Goal: Task Accomplishment & Management: Manage account settings

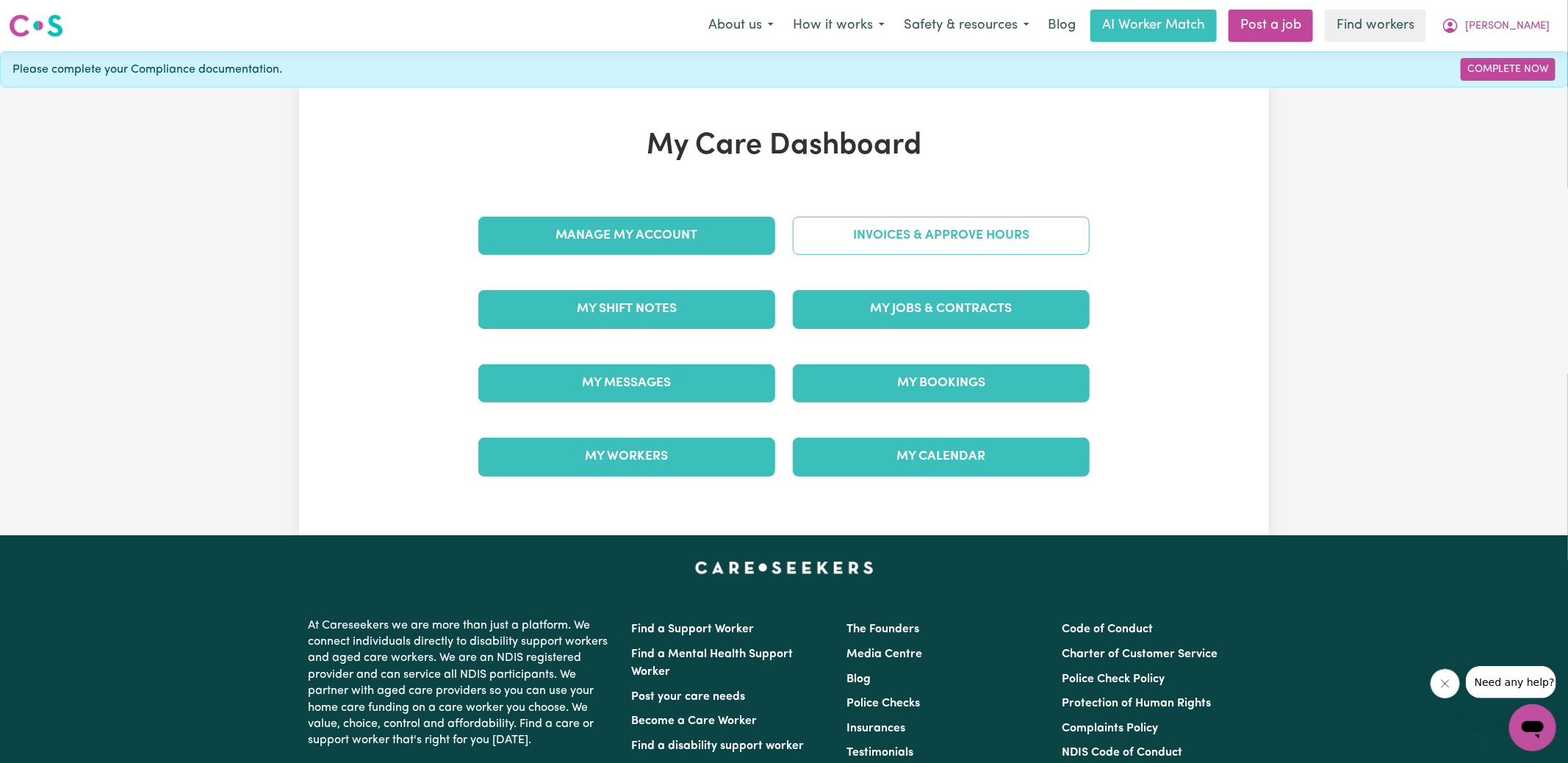
click at [838, 239] on link "Invoices & Approve Hours" at bounding box center [941, 235] width 297 height 38
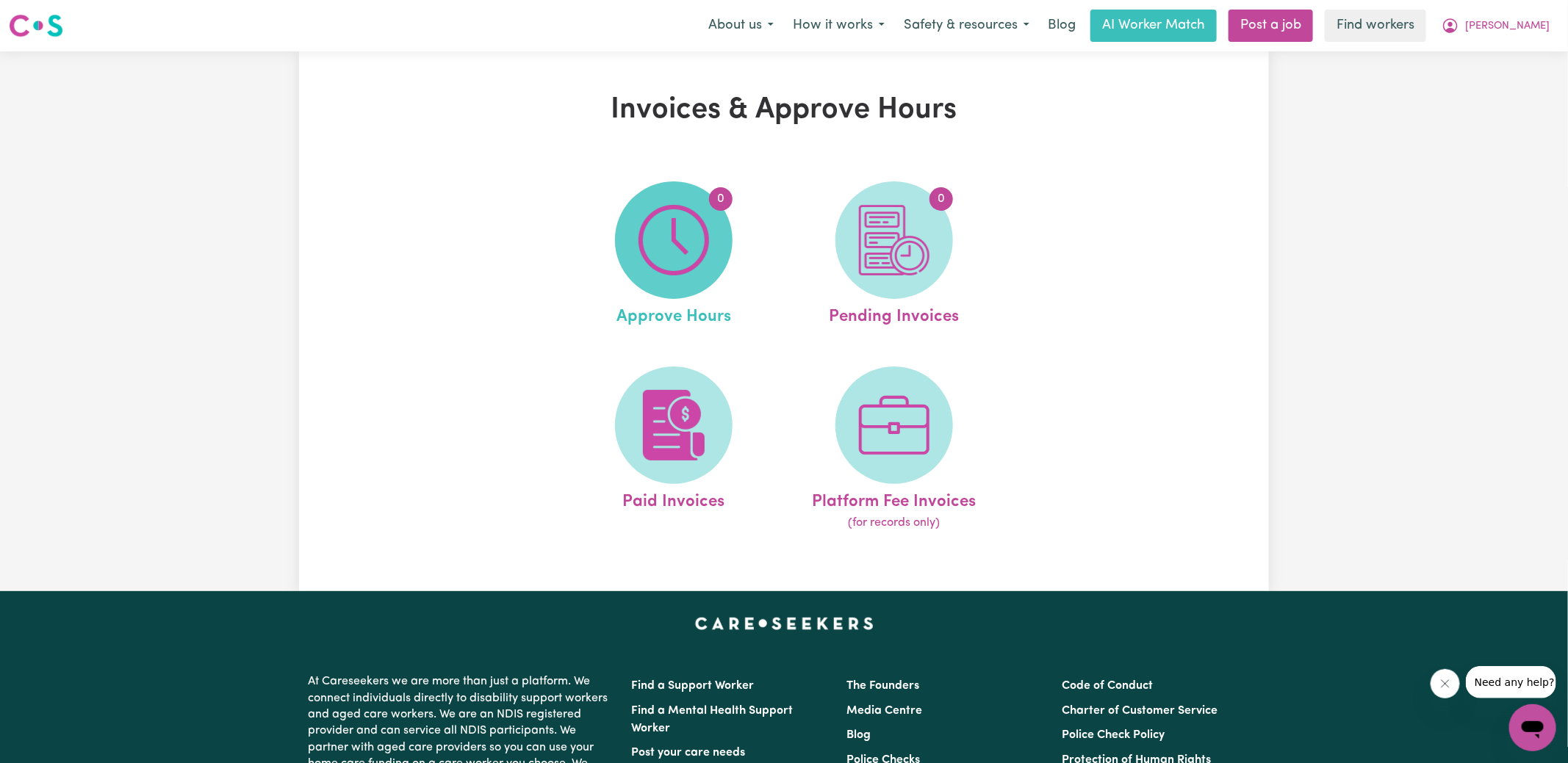
click at [691, 251] on img at bounding box center [674, 240] width 70 height 70
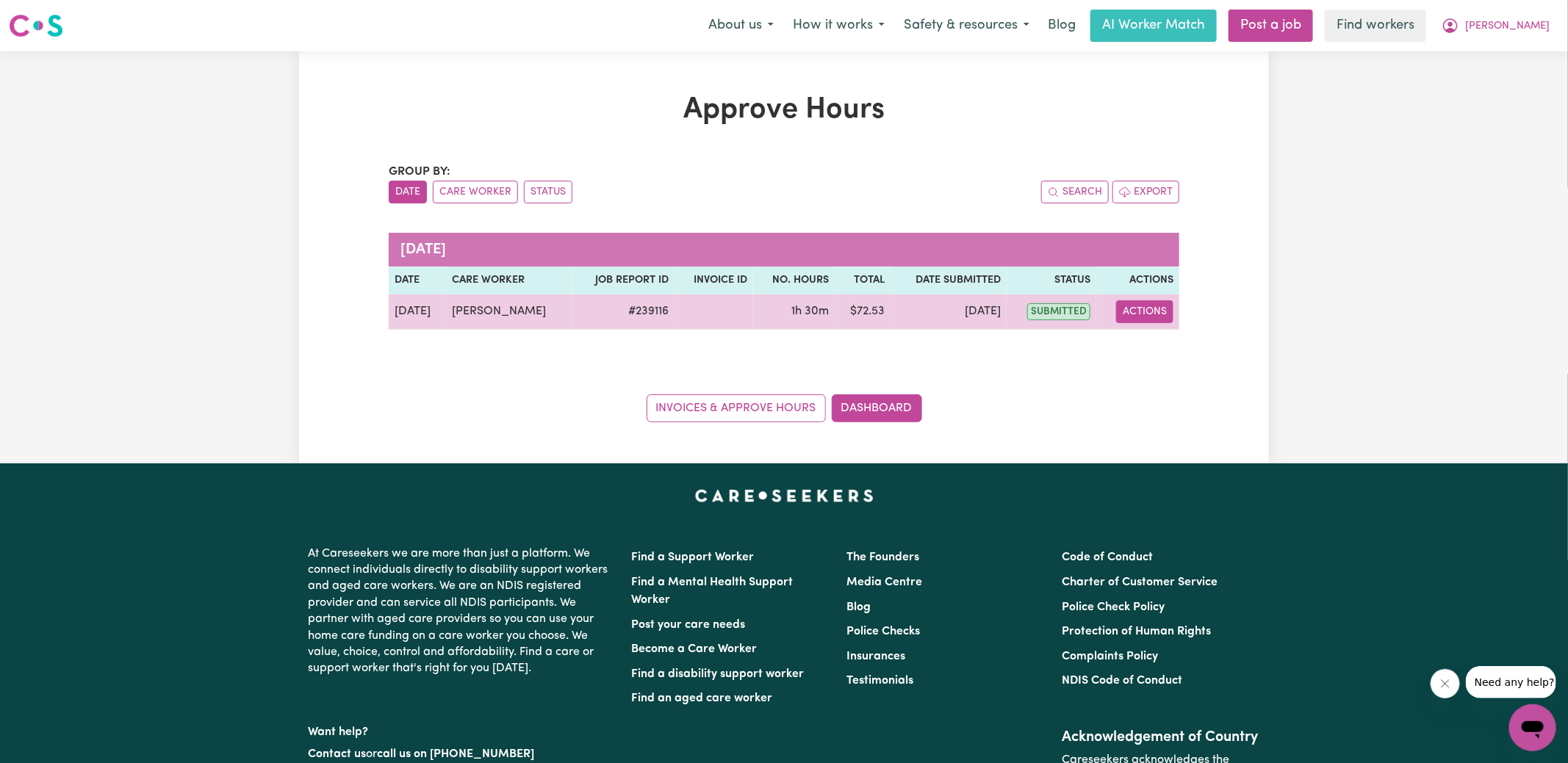
click at [1154, 307] on button "Actions" at bounding box center [1145, 311] width 58 height 22
click at [1198, 342] on link "View Job Report" at bounding box center [1182, 345] width 126 height 29
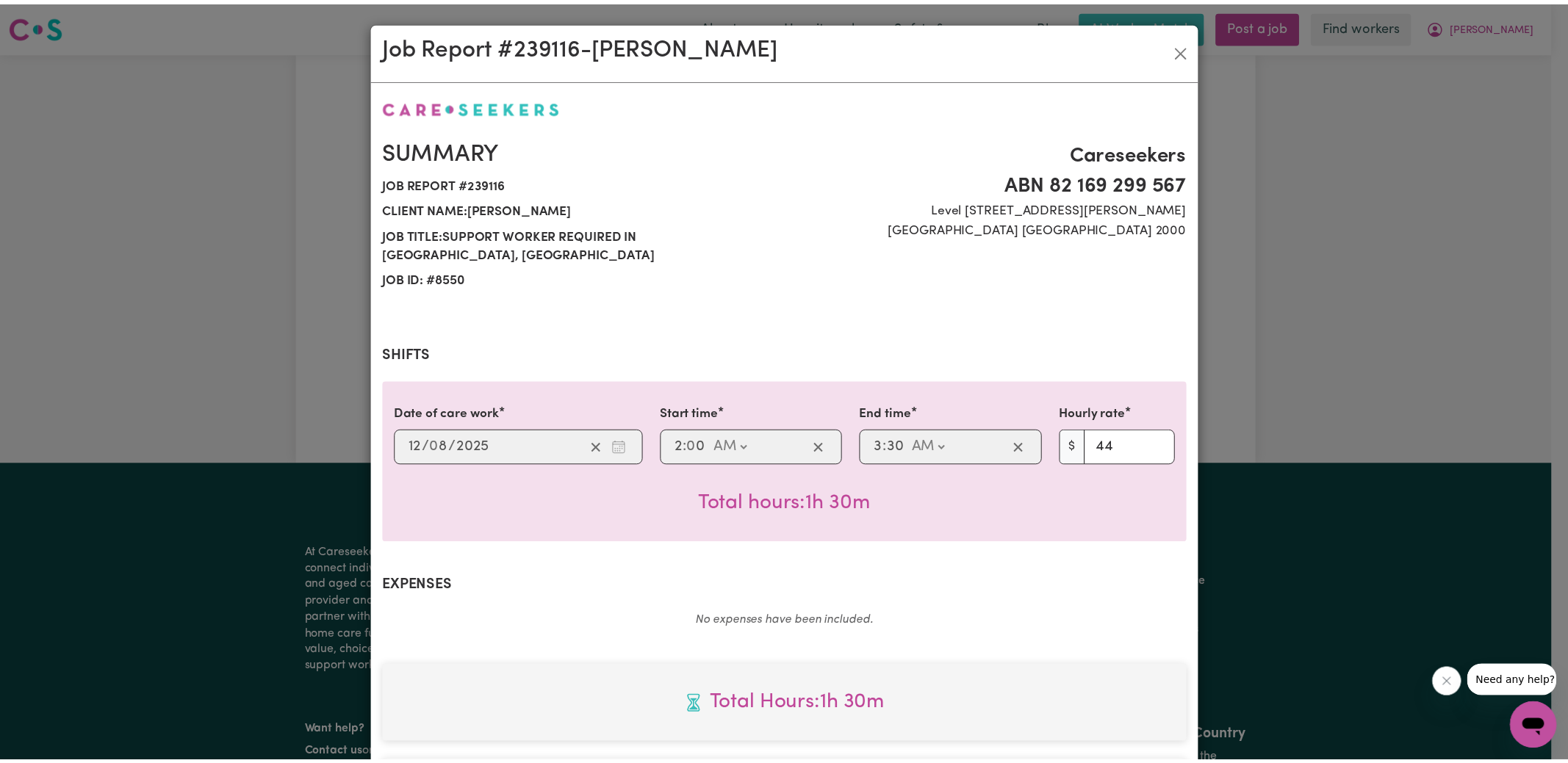
scroll to position [386, 0]
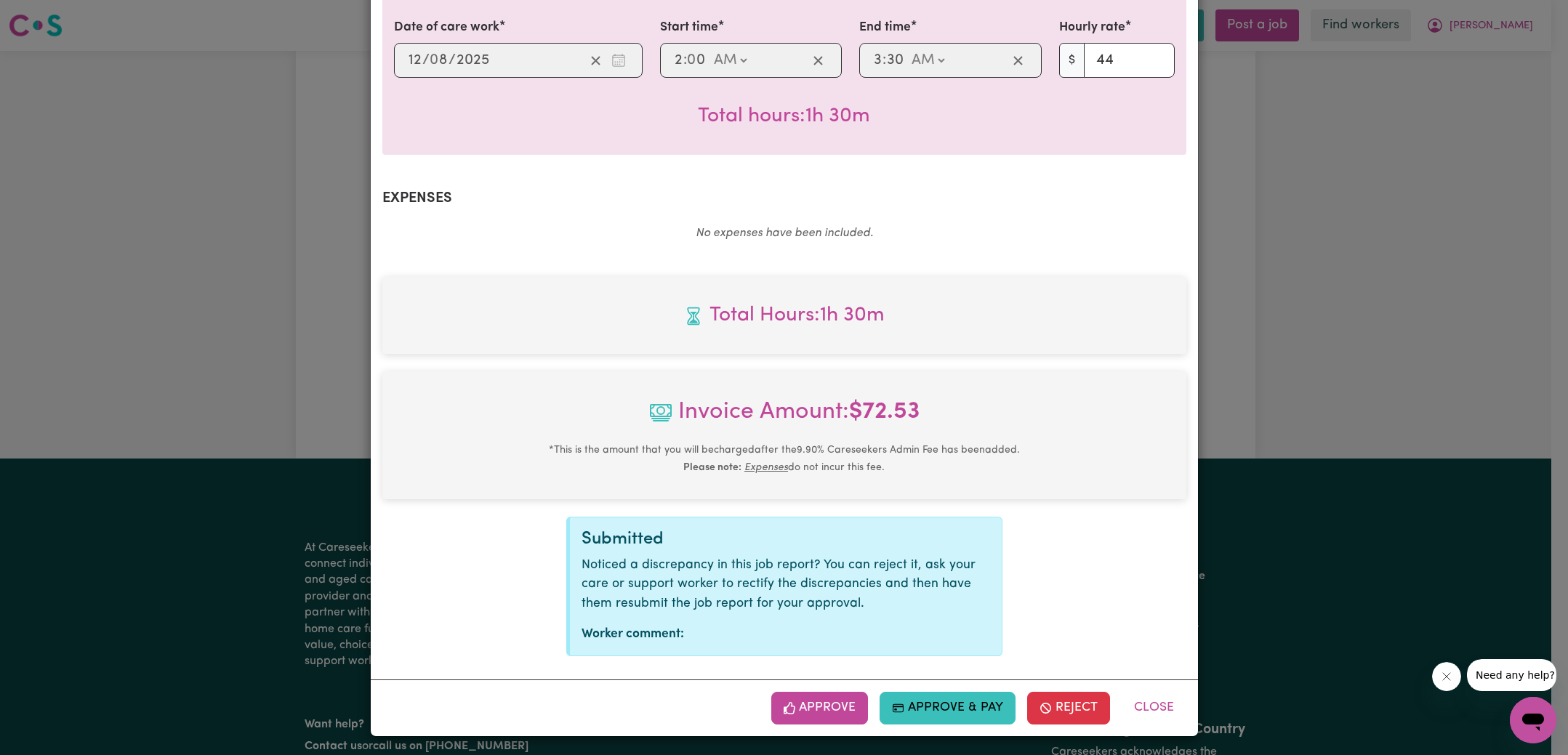
click at [816, 696] on button "Approve" at bounding box center [820, 708] width 98 height 32
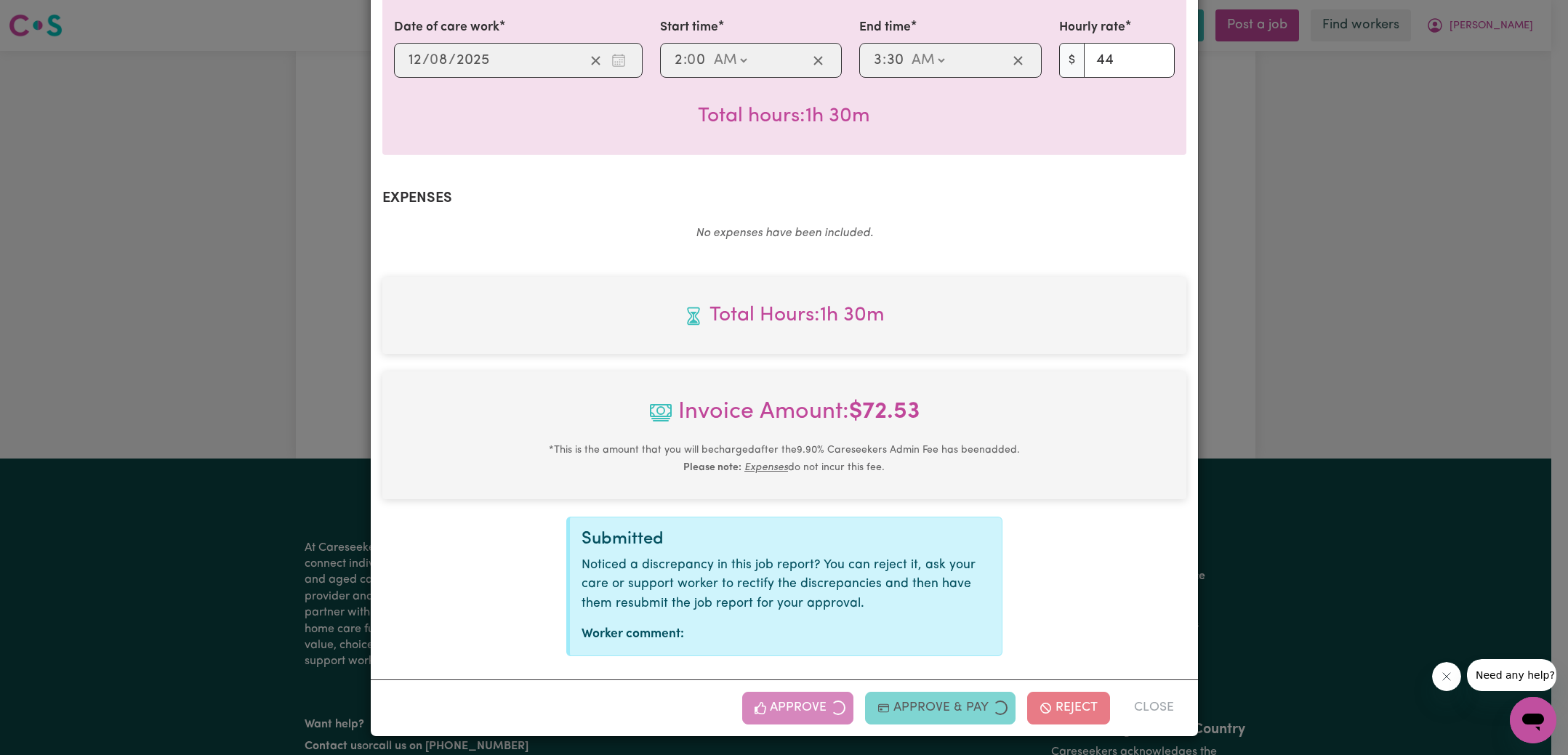
click at [1373, 391] on div "Job Report # 239116 - [PERSON_NAME] Summary Job report # 239116 Client name: [P…" at bounding box center [784, 377] width 1568 height 755
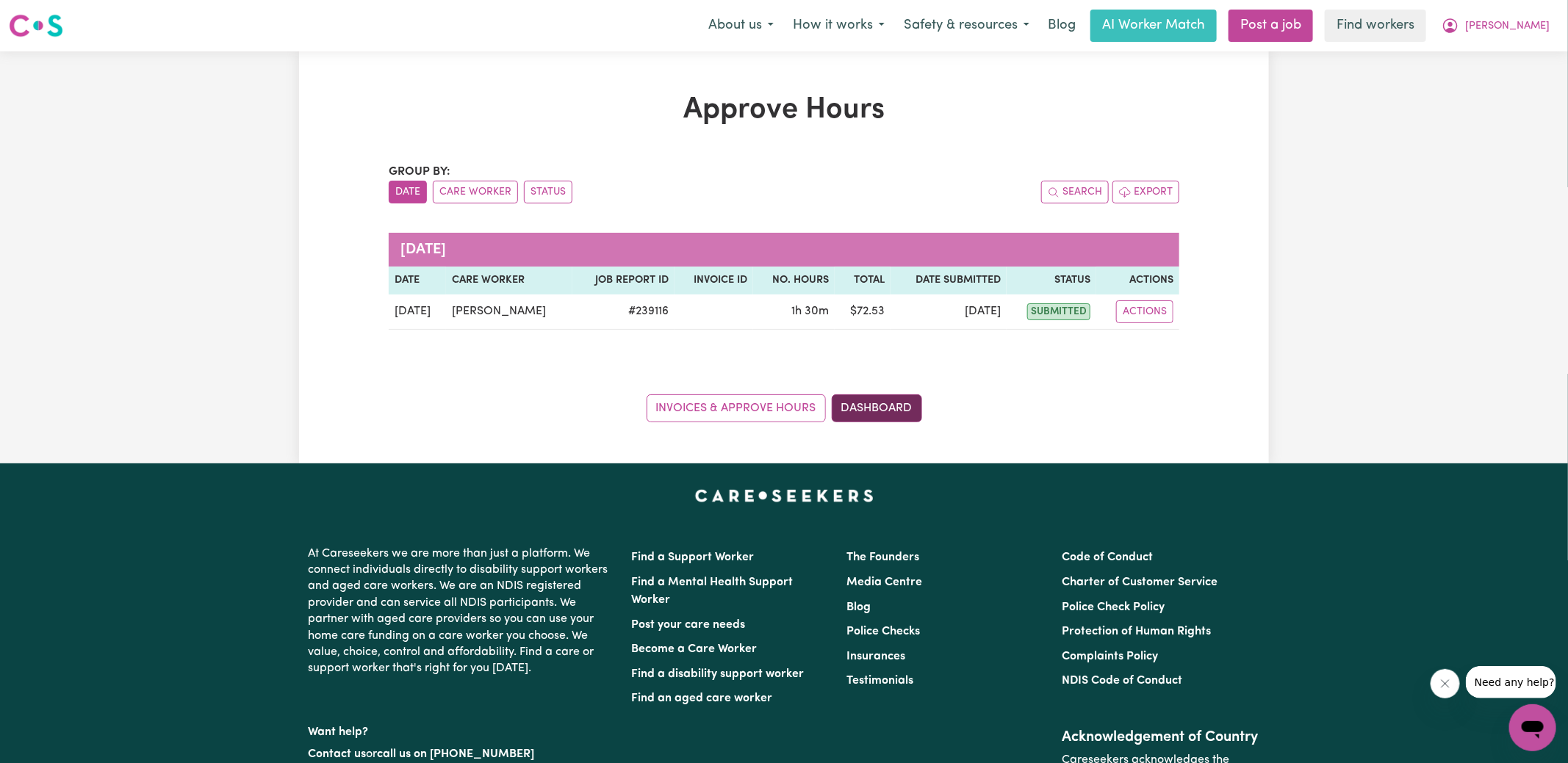
click at [902, 406] on link "Dashboard" at bounding box center [877, 408] width 90 height 28
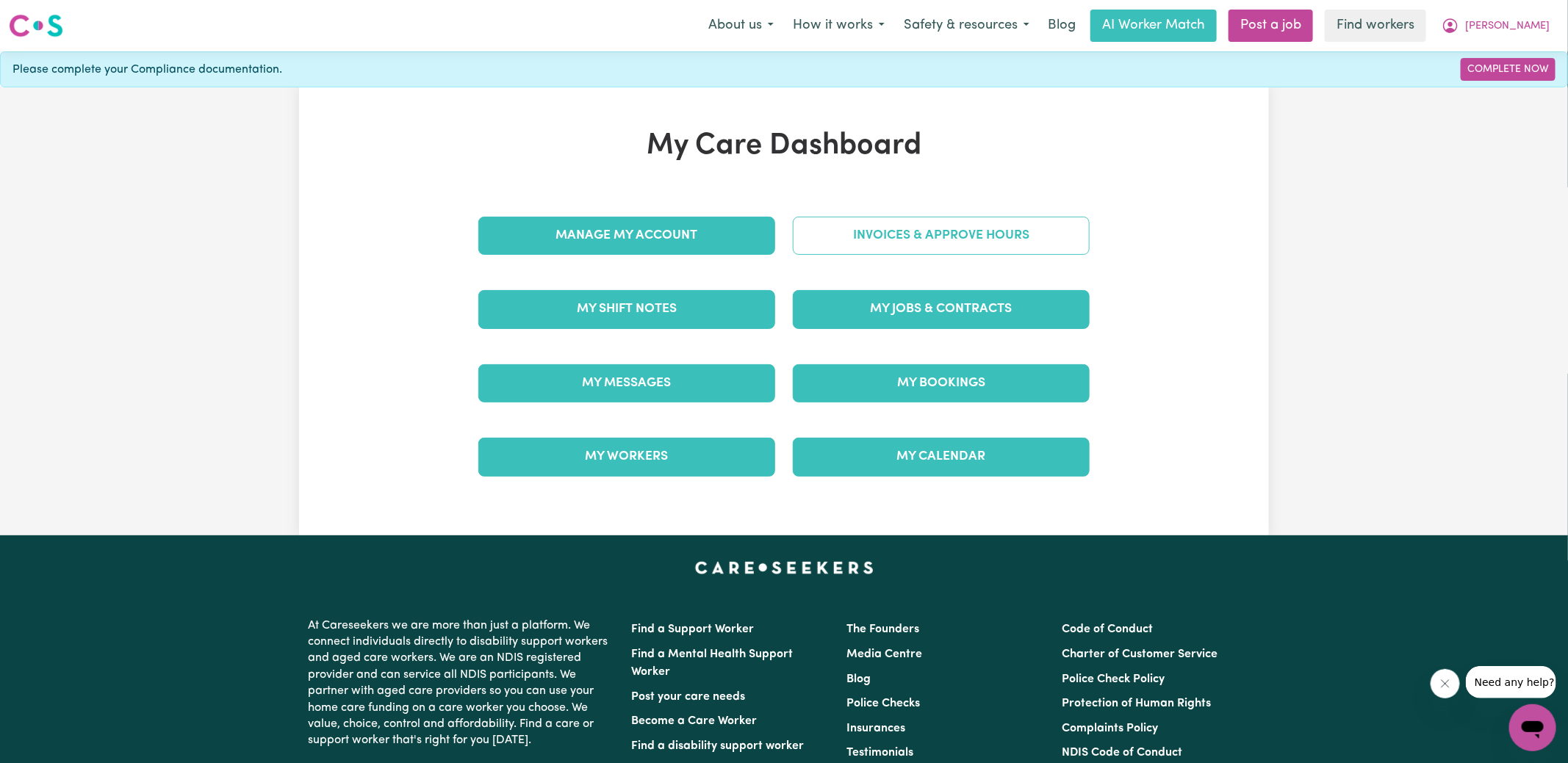
click at [910, 243] on link "Invoices & Approve Hours" at bounding box center [941, 235] width 297 height 38
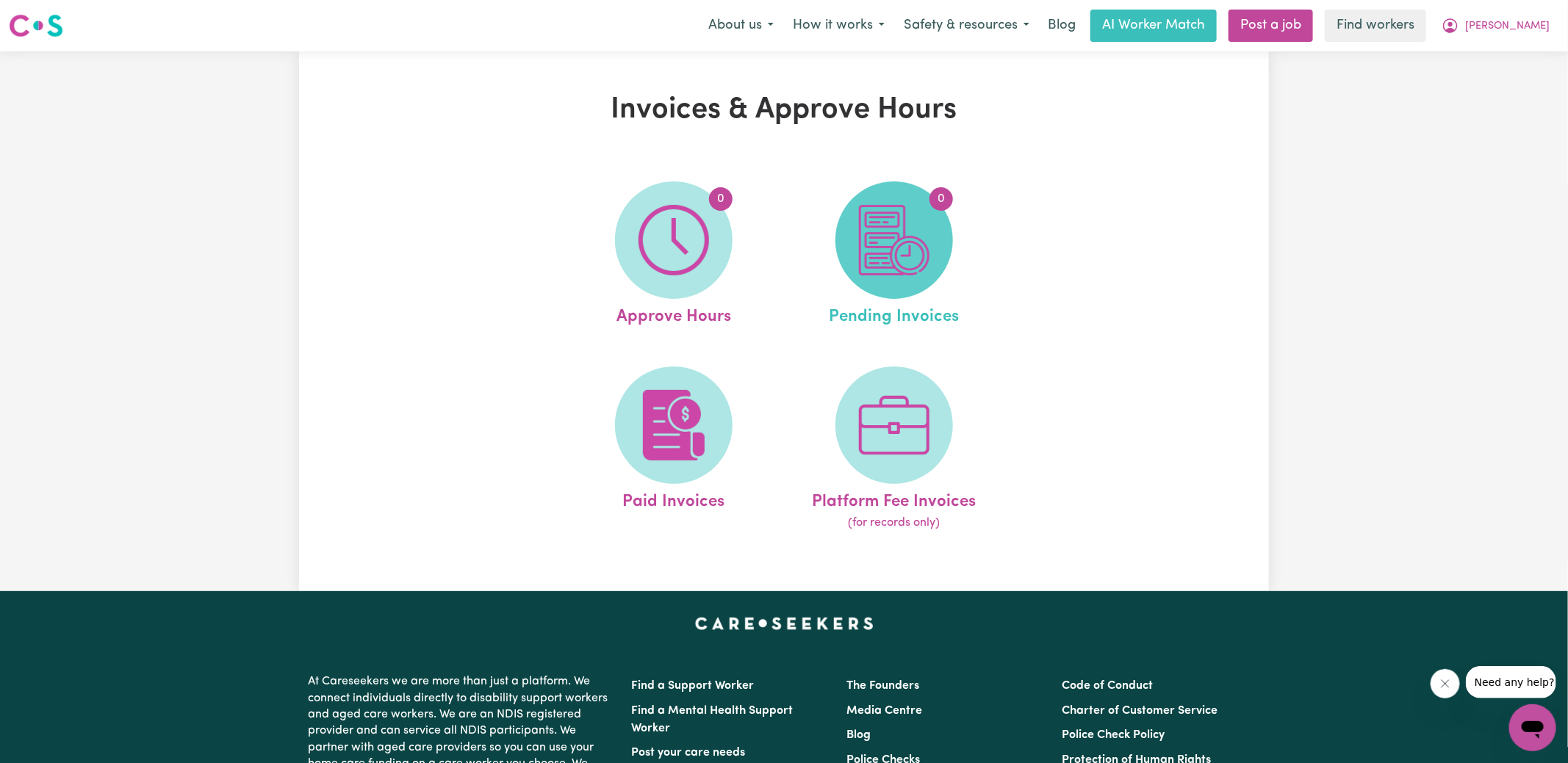
click at [916, 253] on img at bounding box center [894, 240] width 70 height 70
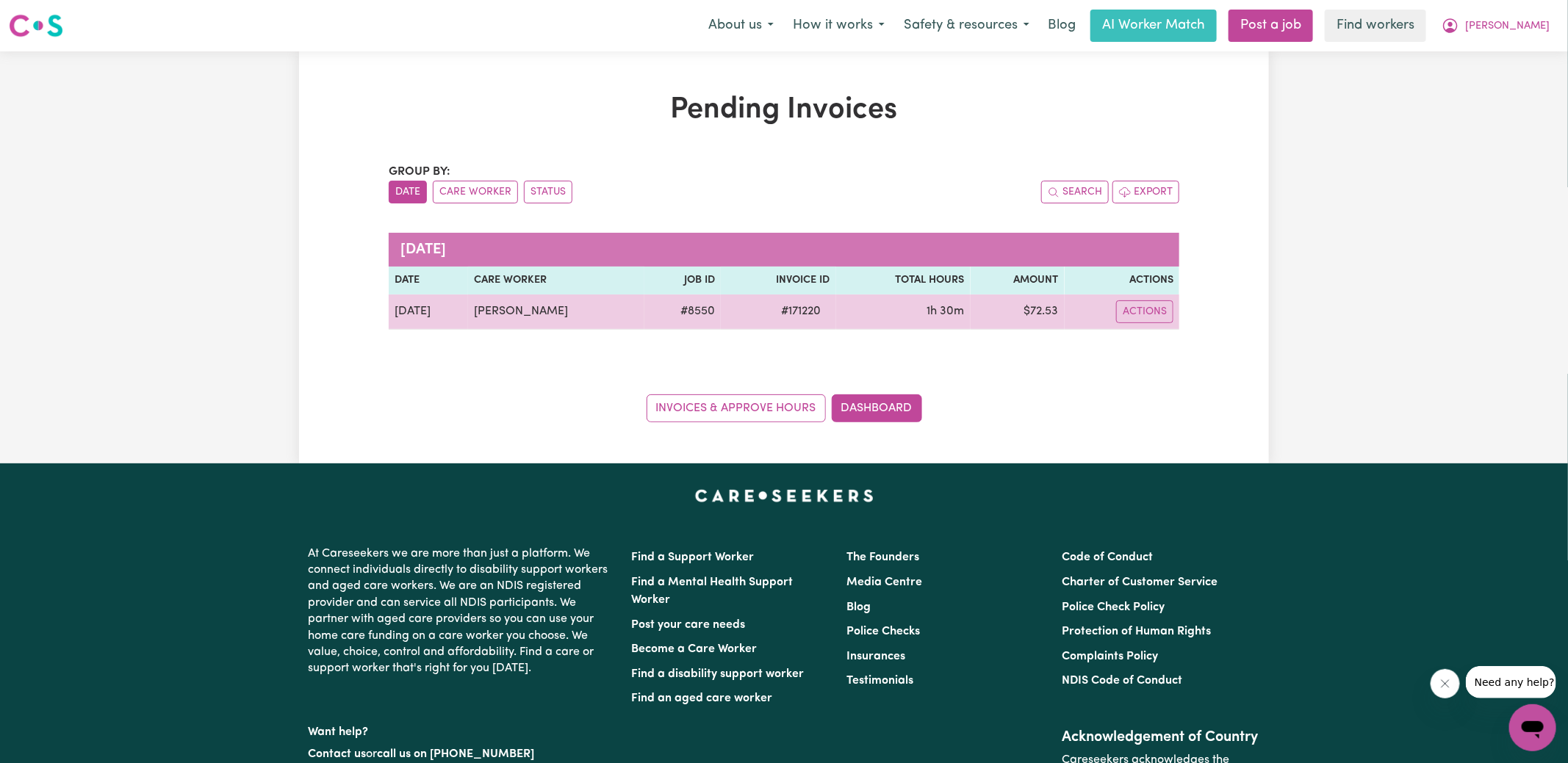
click at [798, 310] on span "# 171220" at bounding box center [802, 312] width 58 height 18
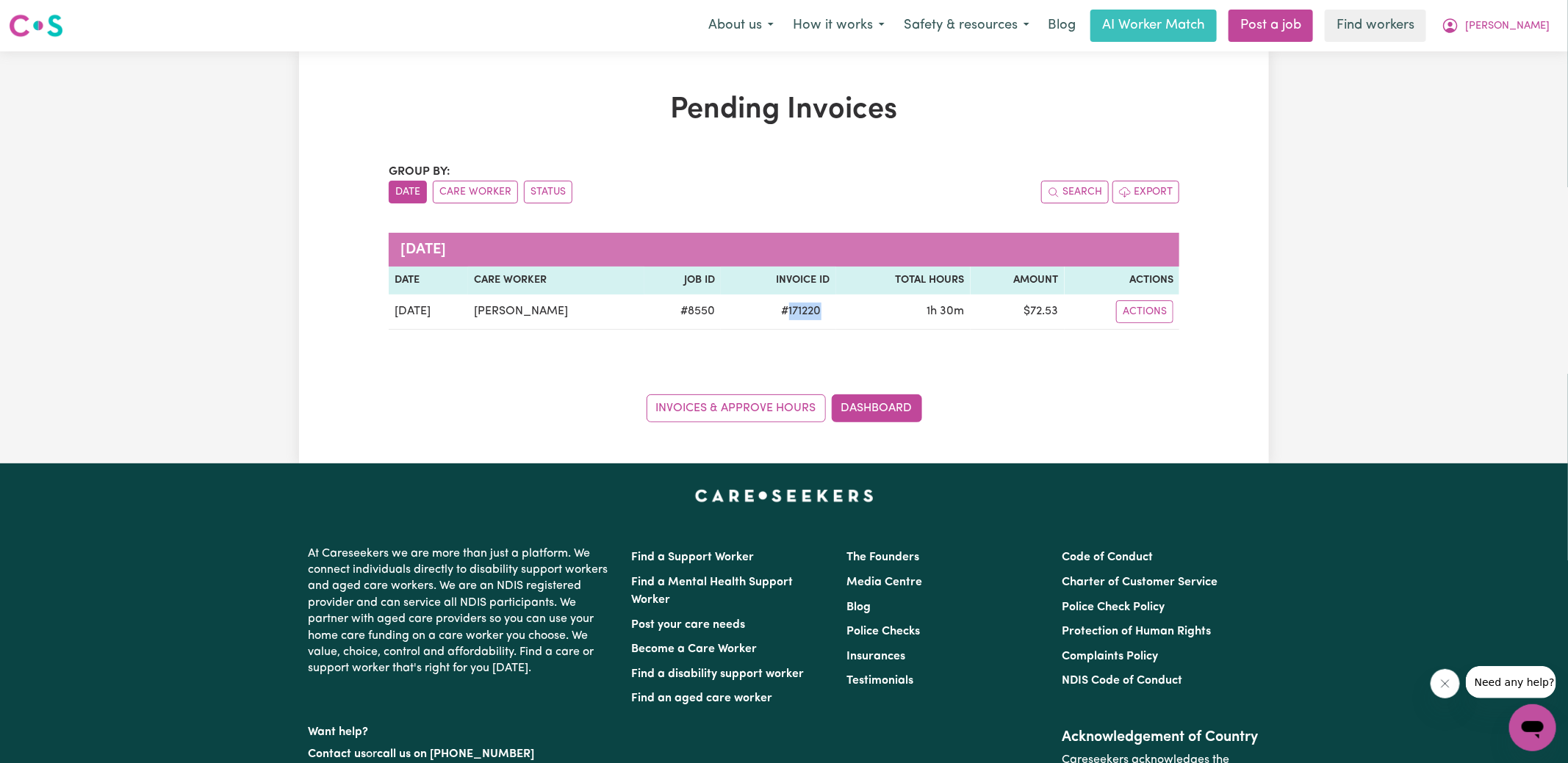
copy span "171220"
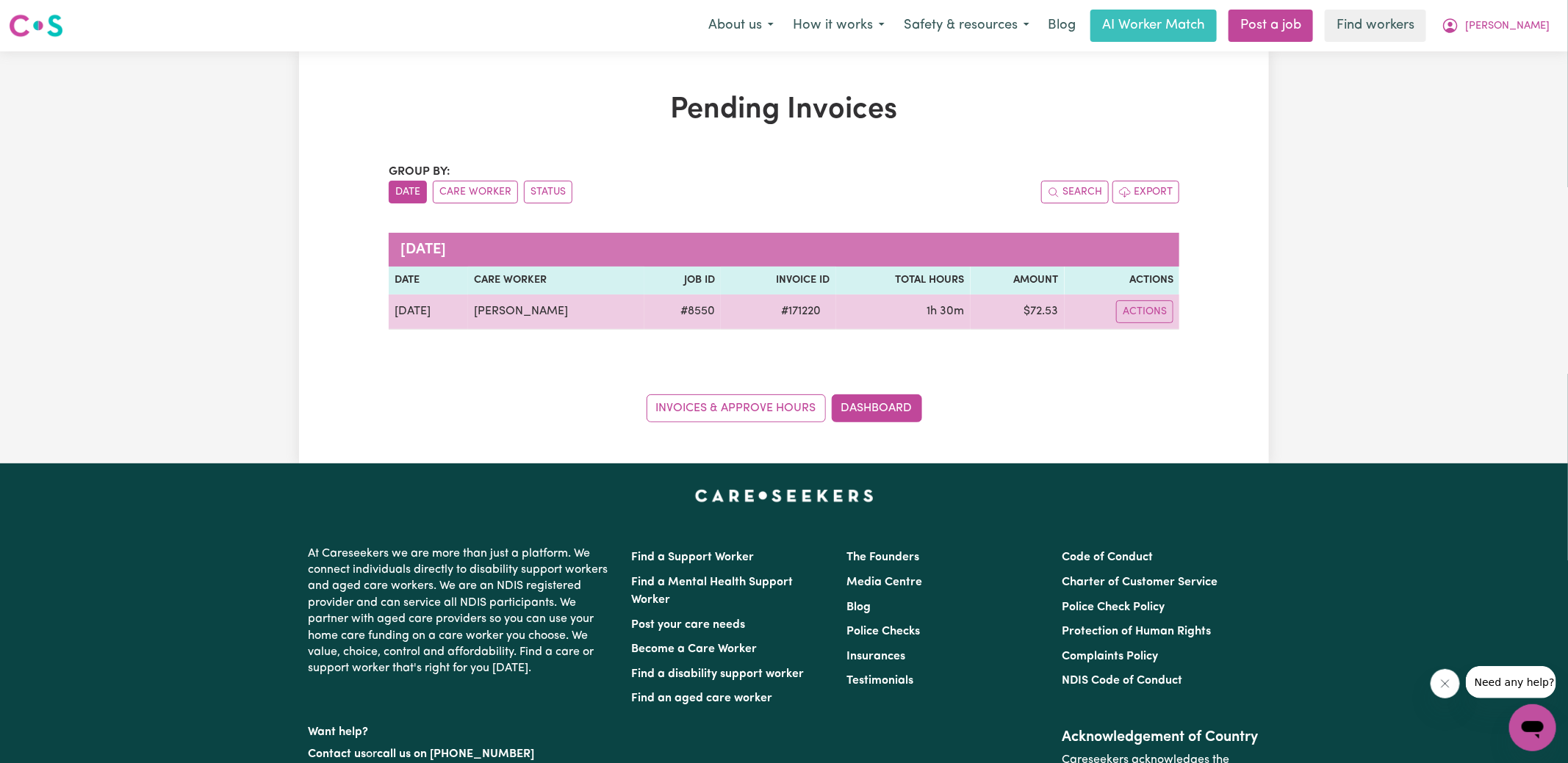
click at [1037, 307] on td "$ 72.53" at bounding box center [1018, 312] width 94 height 35
click at [1037, 308] on td "$ 72.53" at bounding box center [1018, 312] width 94 height 35
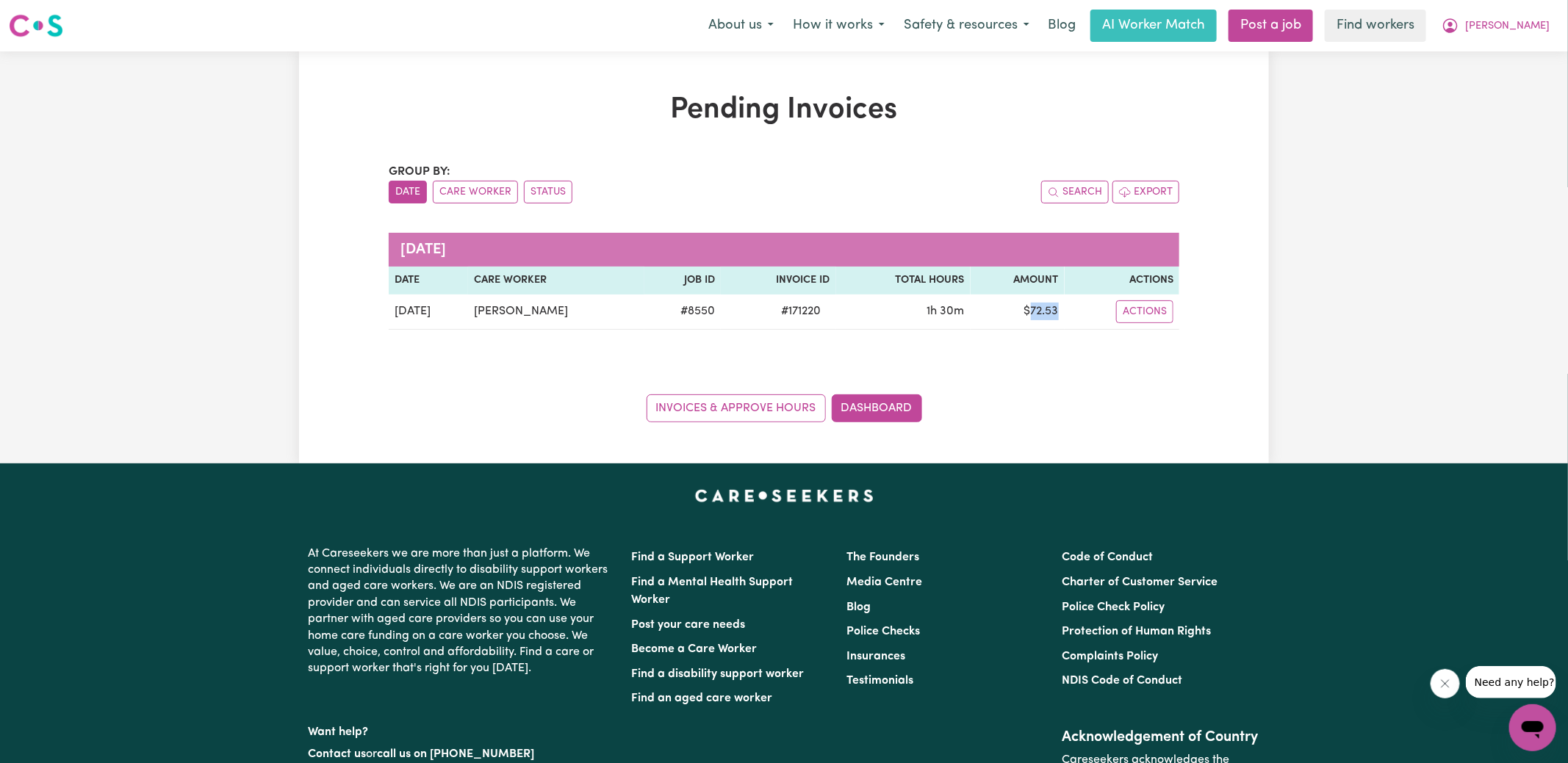
copy td "72.53"
click at [1459, 20] on icon "My Account" at bounding box center [1451, 25] width 18 height 18
click at [1488, 84] on link "Logout" at bounding box center [1501, 84] width 116 height 28
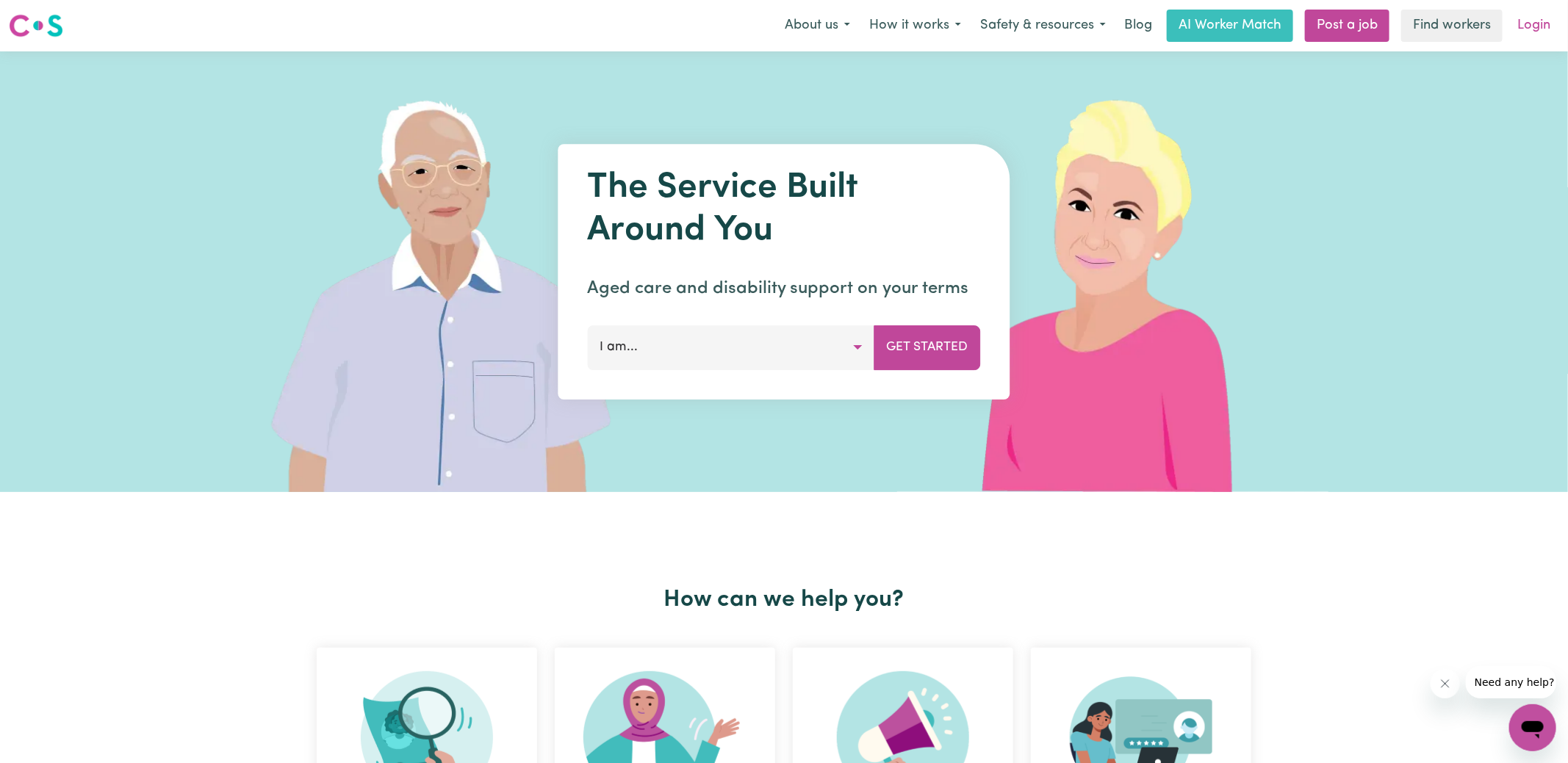
click at [1529, 22] on link "Login" at bounding box center [1534, 25] width 51 height 32
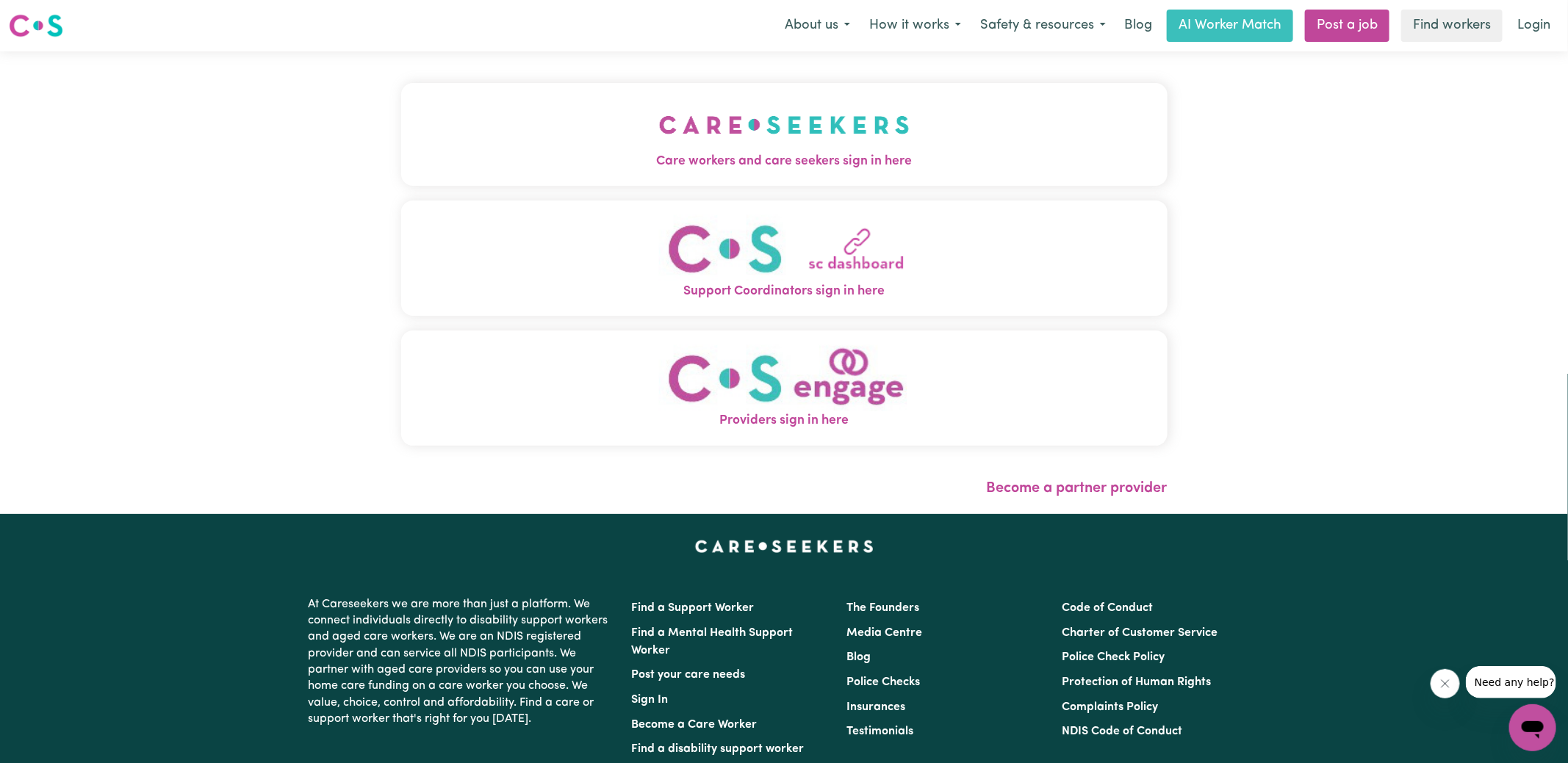
click at [680, 161] on span "Care workers and care seekers sign in here" at bounding box center [784, 162] width 766 height 20
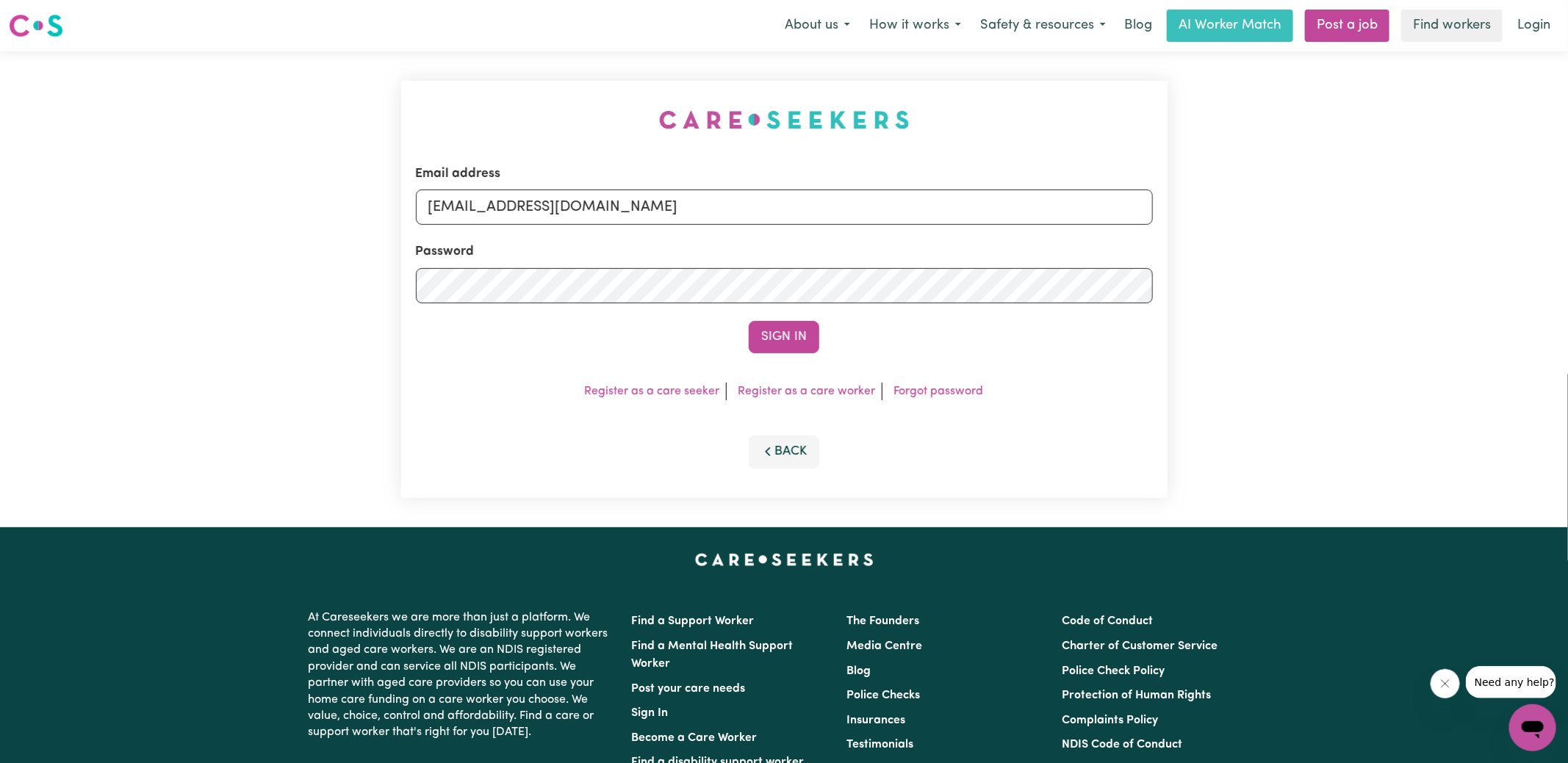
click at [378, 98] on div "Email address [EMAIL_ADDRESS][DOMAIN_NAME] Password Sign In Register as a care …" at bounding box center [784, 289] width 1568 height 476
drag, startPoint x: 504, startPoint y: 203, endPoint x: 1555, endPoint y: 186, distance: 1051.1
click at [1522, 230] on div "Email address [EMAIL_ADDRESS][DOMAIN_NAME] Password Sign In Register as a care …" at bounding box center [784, 289] width 1568 height 476
type input "[EMAIL_ADDRESS][DOMAIN_NAME]"
click at [749, 321] on button "Sign In" at bounding box center [784, 337] width 70 height 32
